Goal: Task Accomplishment & Management: Complete application form

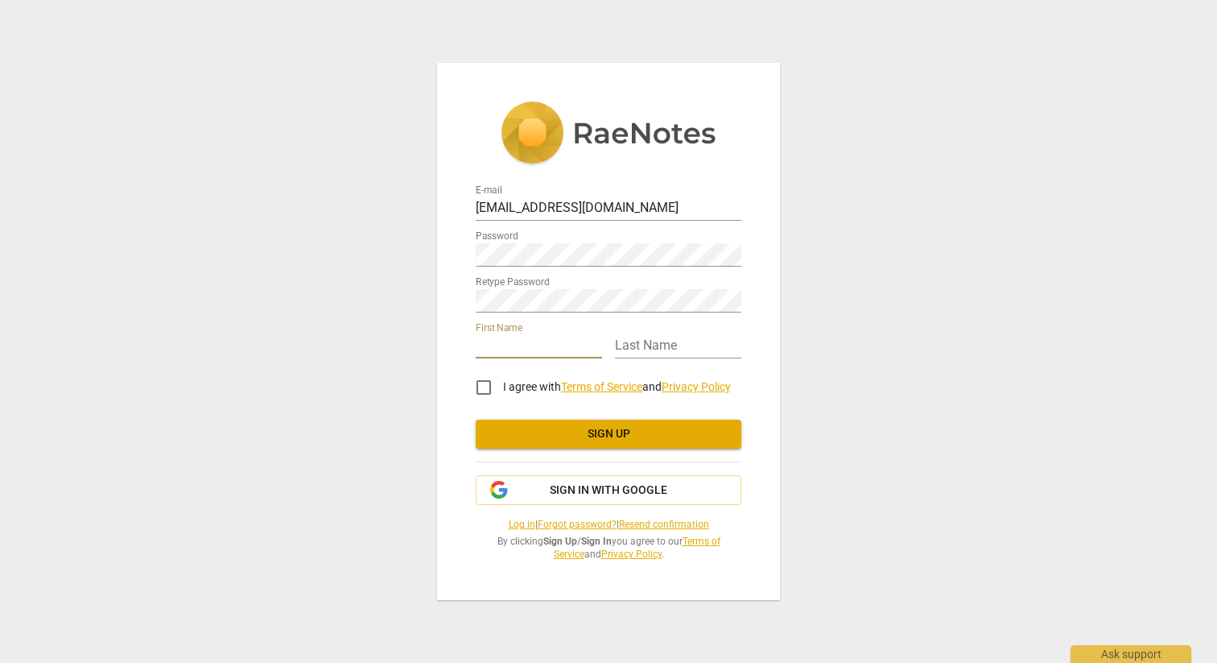
click at [529, 342] on input "text" at bounding box center [539, 346] width 126 height 23
type input "[PERSON_NAME]"
click at [647, 350] on input "text" at bounding box center [678, 346] width 126 height 23
type input "Pischner"
click at [490, 388] on input "I agree with Terms of Service and Privacy Policy" at bounding box center [484, 387] width 39 height 39
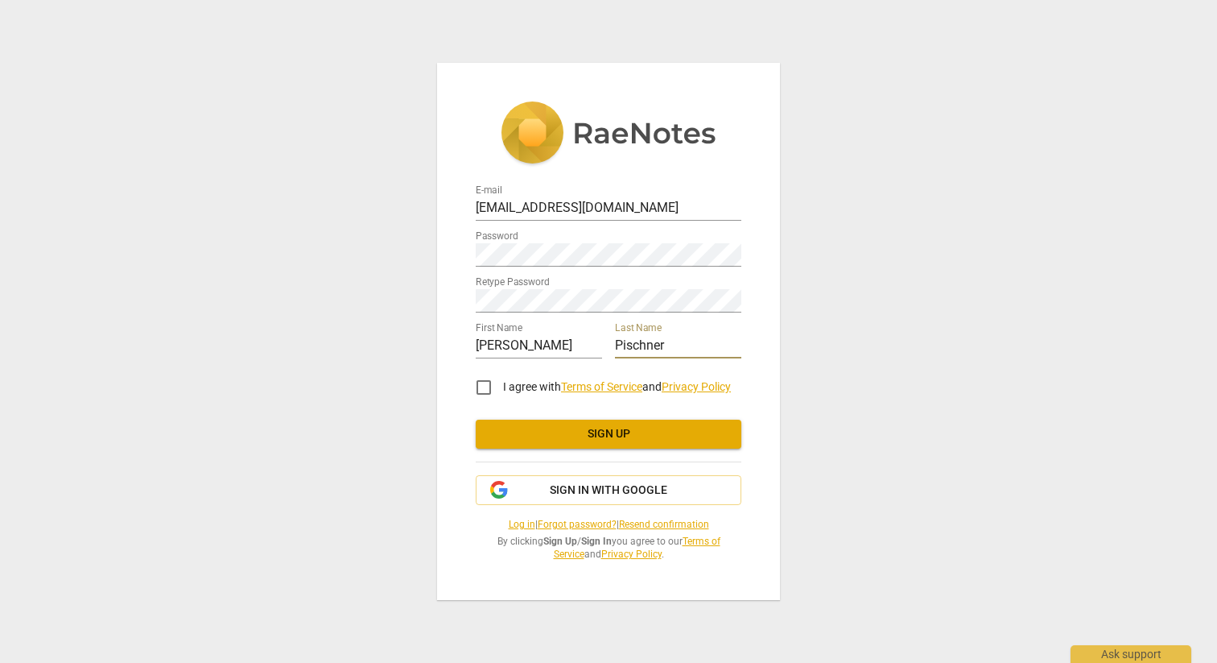
checkbox input "true"
click at [589, 434] on span "Sign up" at bounding box center [609, 434] width 240 height 16
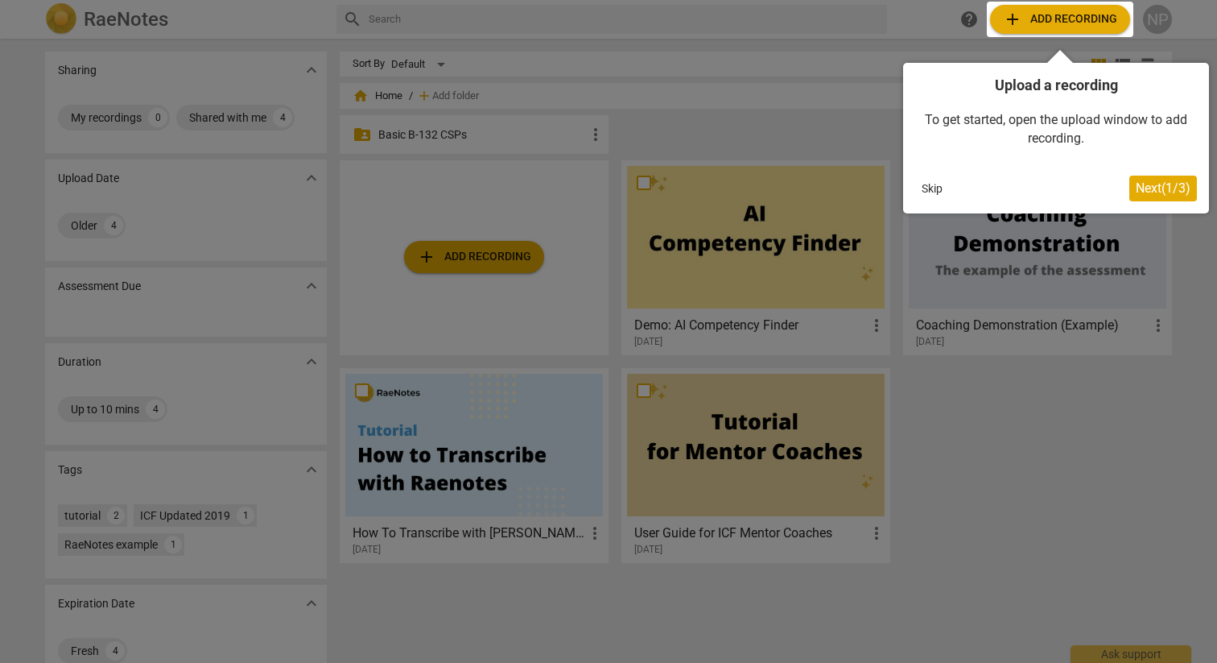
click at [963, 457] on div at bounding box center [608, 331] width 1217 height 663
click at [935, 188] on button "Skip" at bounding box center [932, 188] width 34 height 24
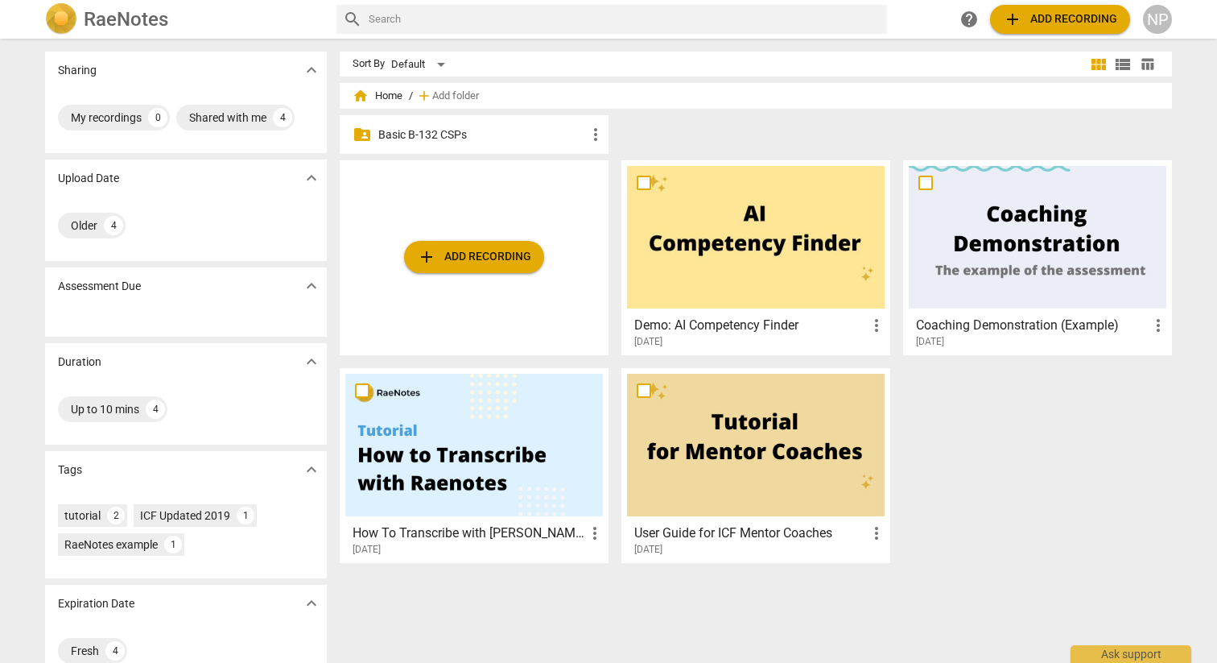
click at [1020, 378] on div "add Add recording Demo: AI Competency Finder more_vert [DATE] Coaching Demonstr…" at bounding box center [762, 367] width 845 height 415
